Goal: Information Seeking & Learning: Learn about a topic

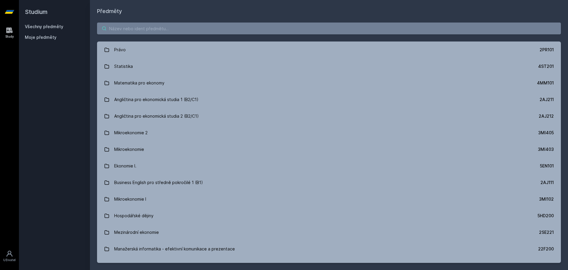
click at [254, 29] on input "search" at bounding box center [329, 28] width 464 height 12
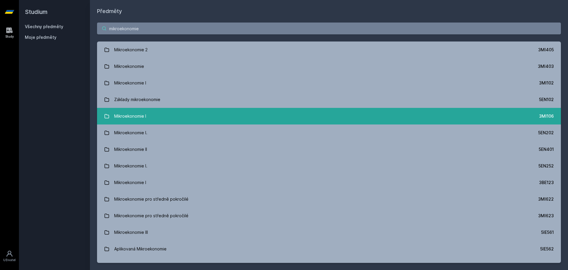
type input "mikroekonomie"
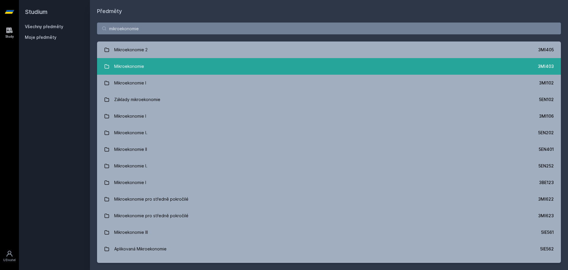
drag, startPoint x: 155, startPoint y: 182, endPoint x: 150, endPoint y: 63, distance: 119.1
click at [151, 63] on link "Mikroekonomie 3MI403" at bounding box center [329, 66] width 464 height 17
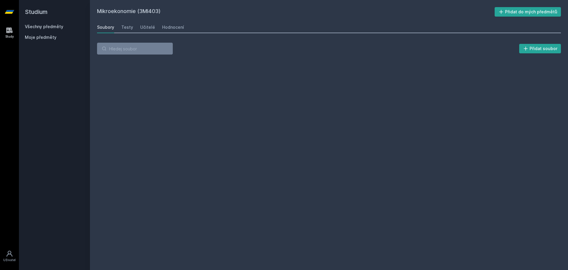
click at [154, 26] on div "Soubory Testy Učitelé Hodnocení" at bounding box center [329, 27] width 464 height 12
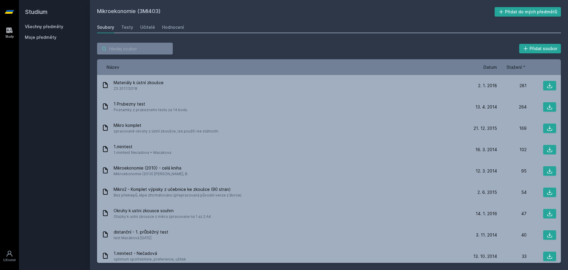
click at [142, 48] on input "search" at bounding box center [135, 49] width 76 height 12
type input "ligo"
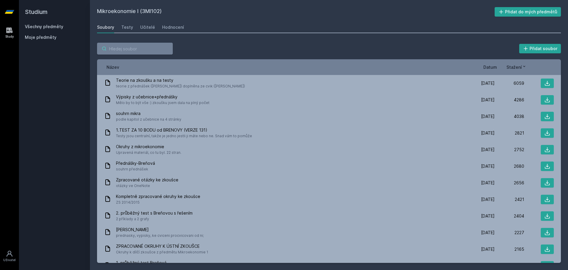
click at [141, 46] on input "search" at bounding box center [135, 49] width 76 height 12
paste input "ligo"
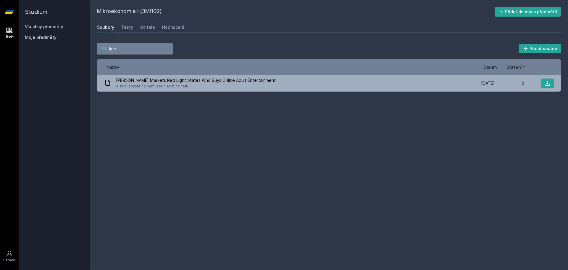
type input "ligo"
click at [151, 27] on div "Učitelé" at bounding box center [147, 27] width 15 height 6
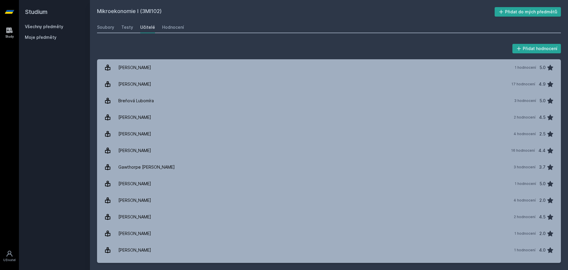
click at [103, 19] on div "Mikroekonomie I (3MI102) Přidat do mých předmětů Soubory Testy Učitelé Hodnocen…" at bounding box center [329, 134] width 464 height 255
click at [103, 25] on div "Soubory" at bounding box center [105, 27] width 17 height 6
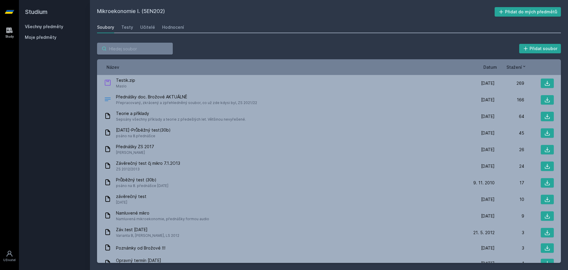
click at [149, 48] on input "search" at bounding box center [135, 49] width 76 height 12
paste input "ligo"
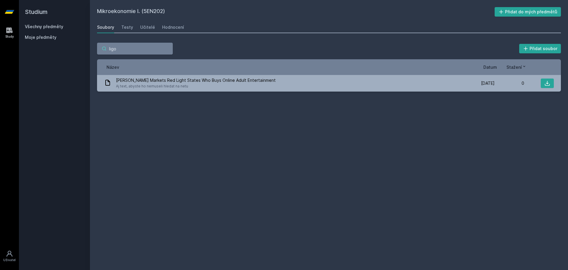
type input "ligo"
click at [147, 25] on div "Učitelé" at bounding box center [147, 27] width 15 height 6
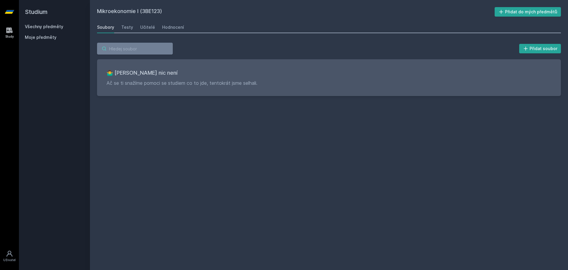
click at [138, 50] on input "search" at bounding box center [135, 49] width 76 height 12
click at [148, 28] on div "Učitelé" at bounding box center [147, 27] width 15 height 6
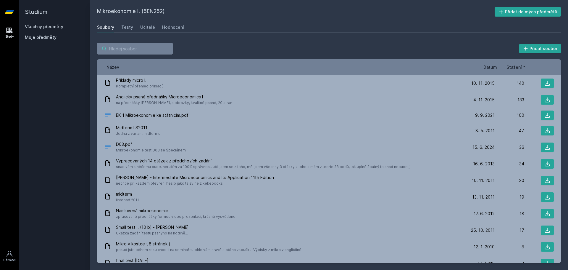
click at [133, 47] on input "search" at bounding box center [135, 49] width 76 height 12
paste input "ligo"
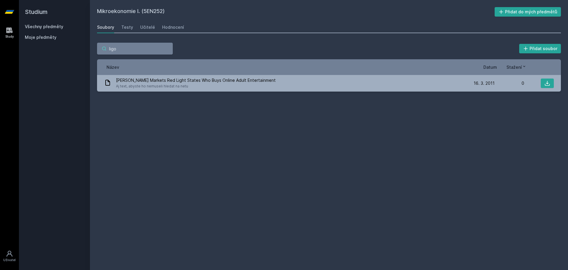
type input "ligo"
click at [150, 25] on div "Učitelé" at bounding box center [147, 27] width 15 height 6
